Goal: Navigation & Orientation: Find specific page/section

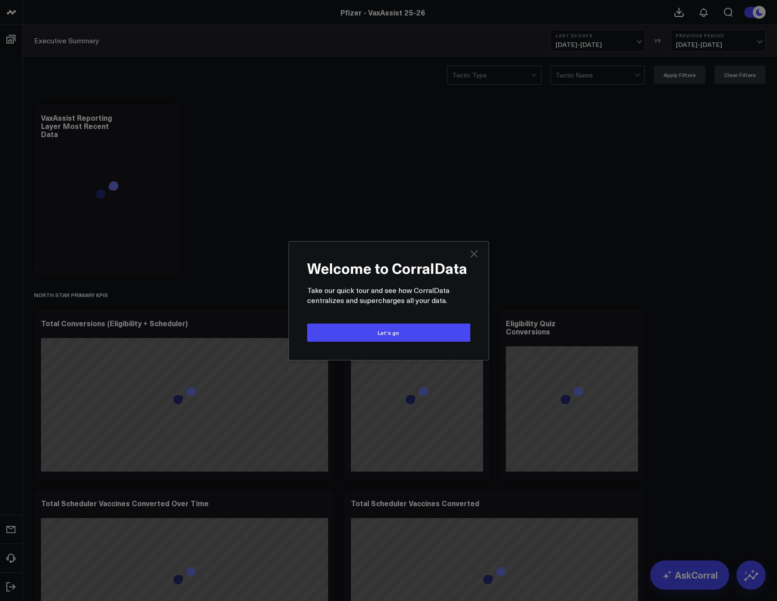
click at [475, 253] on icon "Close" at bounding box center [473, 253] width 7 height 7
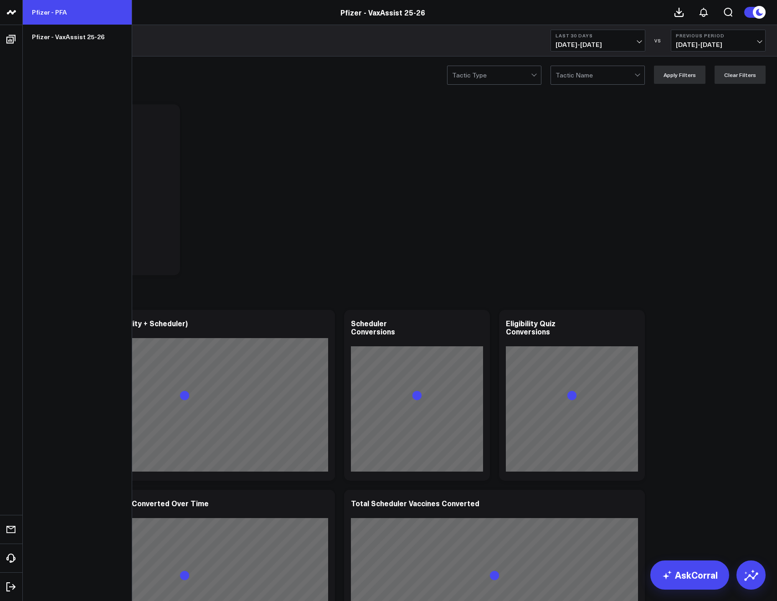
click at [36, 17] on link "Pfizer - PFA" at bounding box center [77, 12] width 109 height 25
